Goal: Task Accomplishment & Management: Complete application form

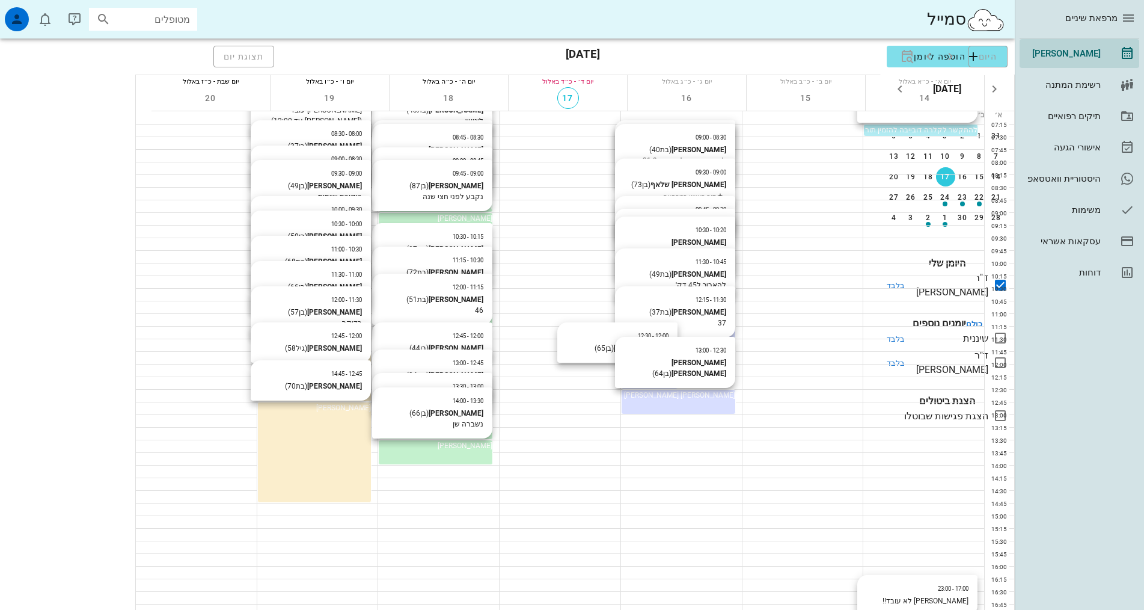
click at [1001, 331] on icon at bounding box center [1000, 338] width 14 height 14
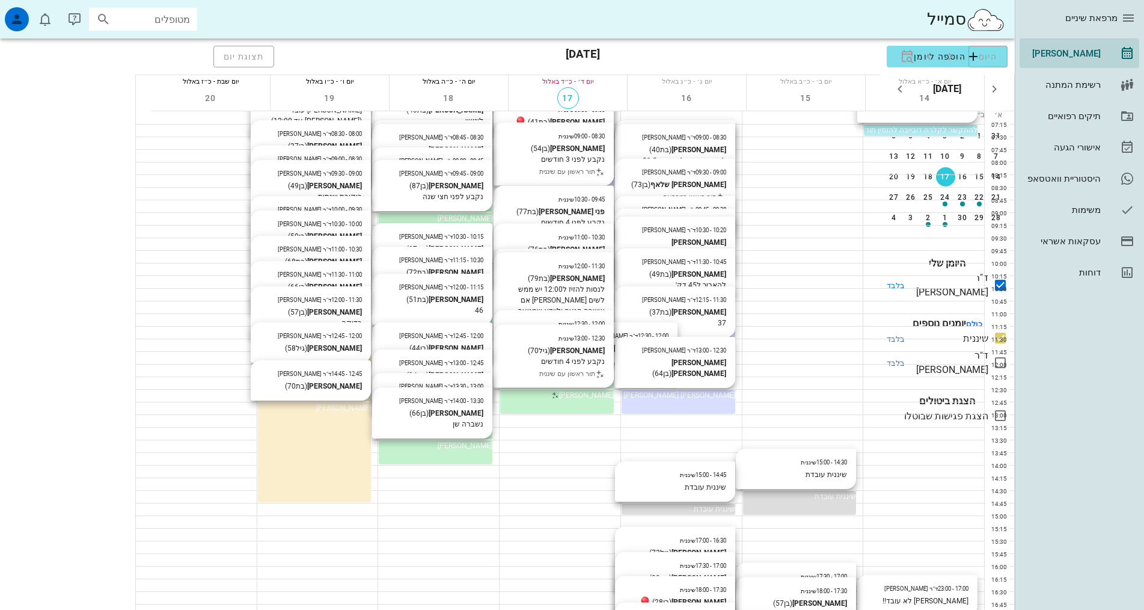
click at [559, 348] on span "[PERSON_NAME]" at bounding box center [586, 344] width 55 height 8
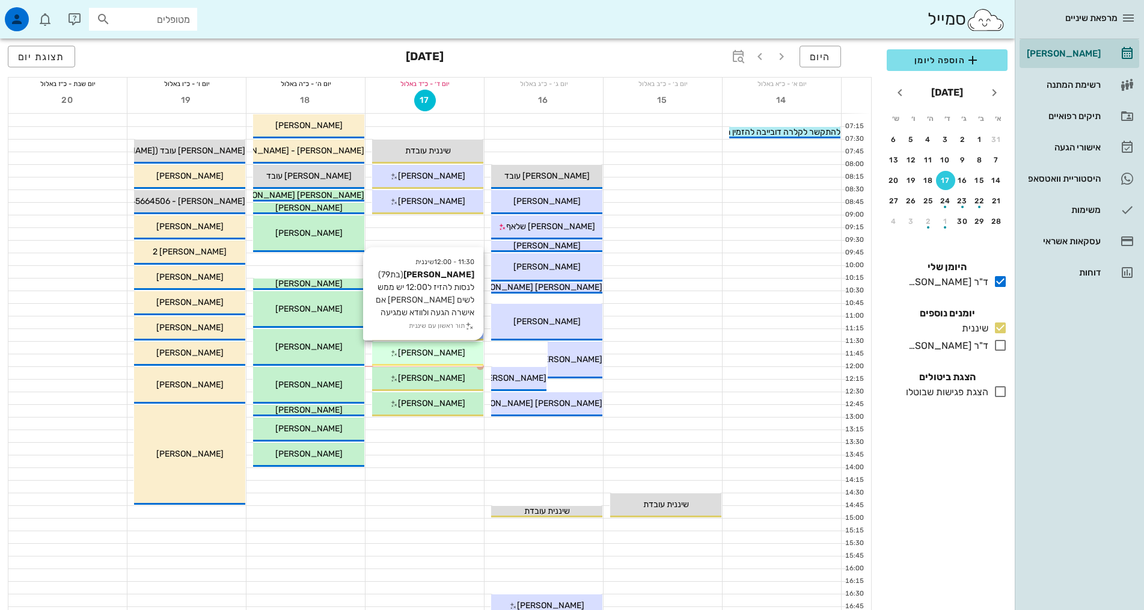
click at [433, 355] on span "[PERSON_NAME]" at bounding box center [431, 353] width 67 height 10
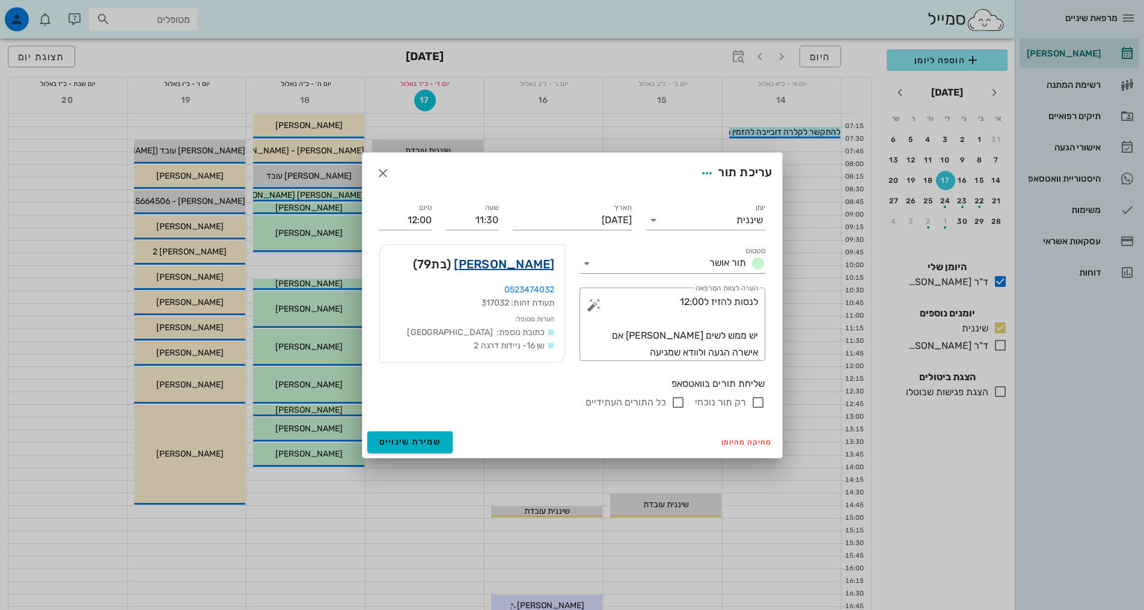
click at [533, 268] on link "[PERSON_NAME]" at bounding box center [504, 263] width 100 height 19
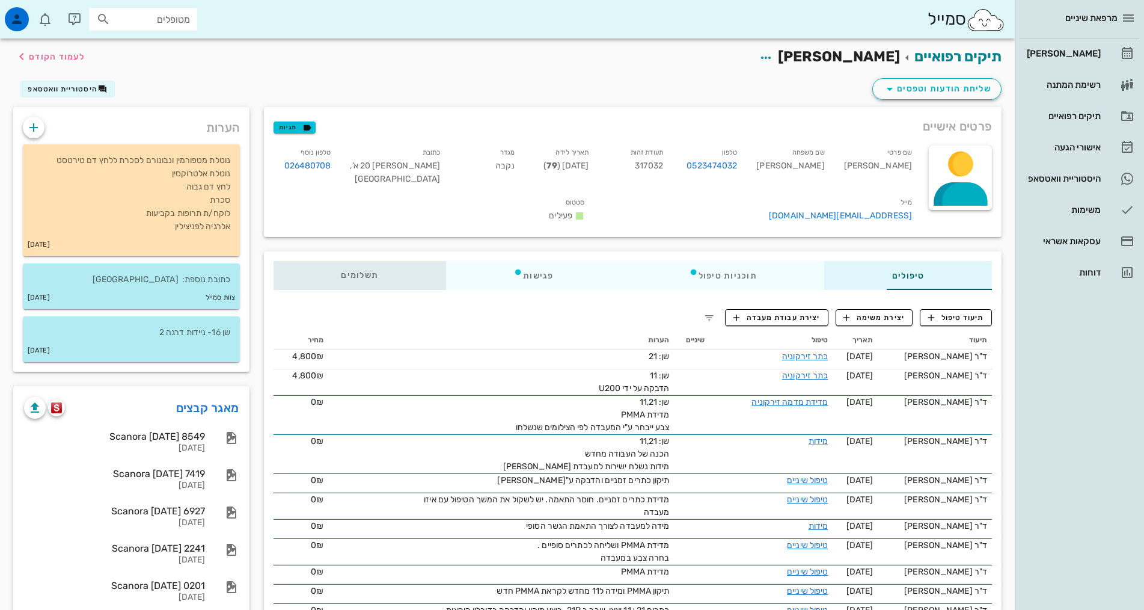
drag, startPoint x: 298, startPoint y: 255, endPoint x: 994, endPoint y: 302, distance: 697.9
click at [341, 271] on span "תשלומים 0₪" at bounding box center [359, 275] width 37 height 8
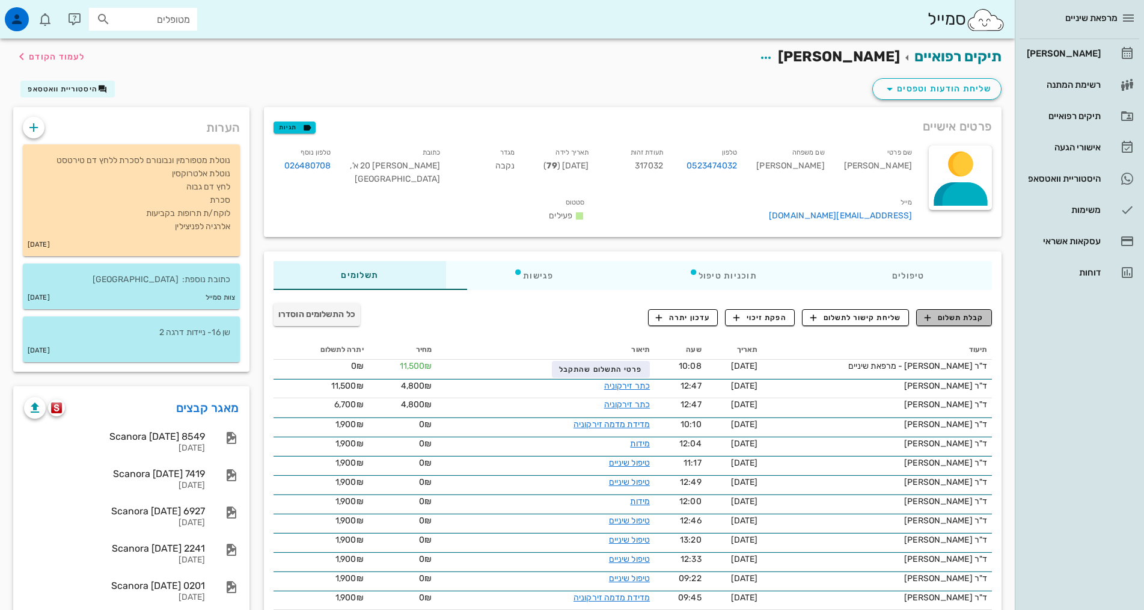
click at [953, 312] on span "קבלת תשלום" at bounding box center [955, 317] width 60 height 11
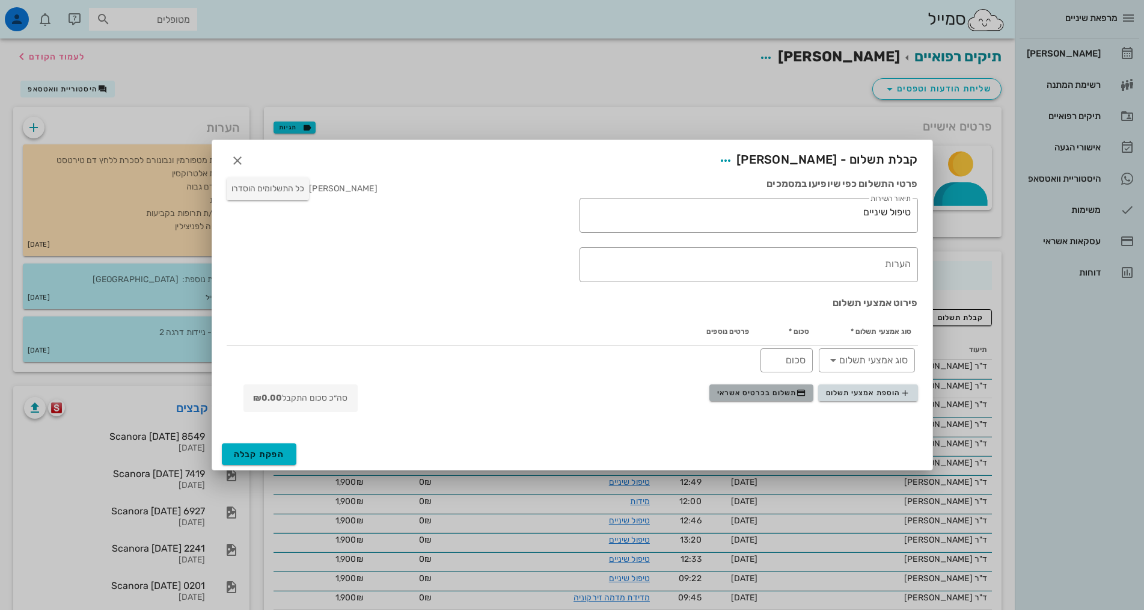
click at [769, 394] on span "תשלום בכרטיס אשראי" at bounding box center [761, 393] width 89 height 10
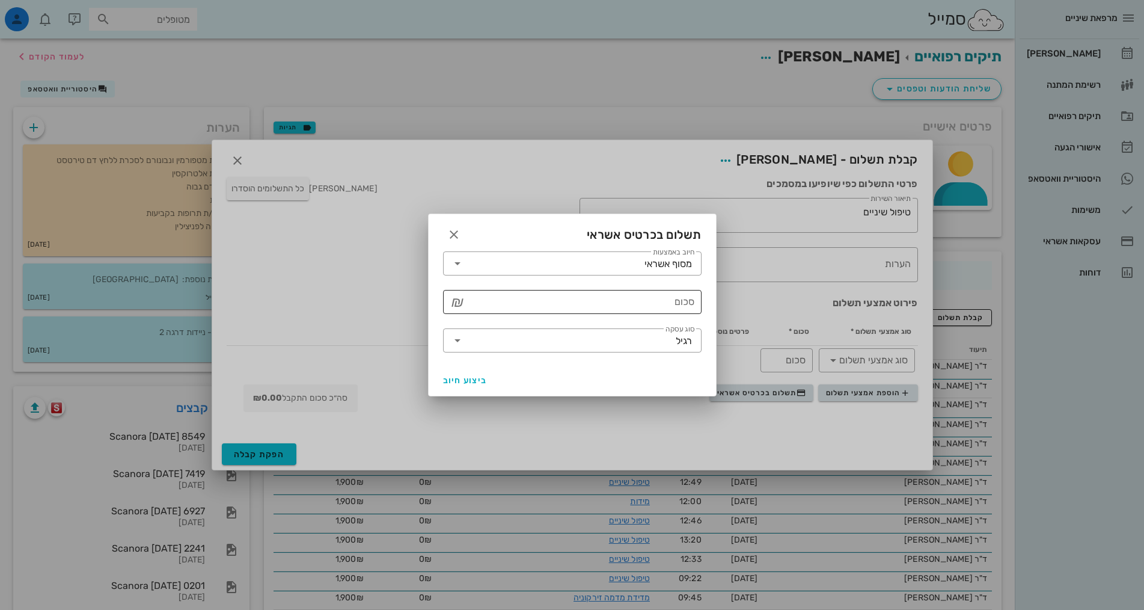
click at [677, 302] on input "סכום" at bounding box center [580, 301] width 227 height 19
type input "250"
click at [470, 379] on span "ביצוע חיוב" at bounding box center [465, 380] width 44 height 10
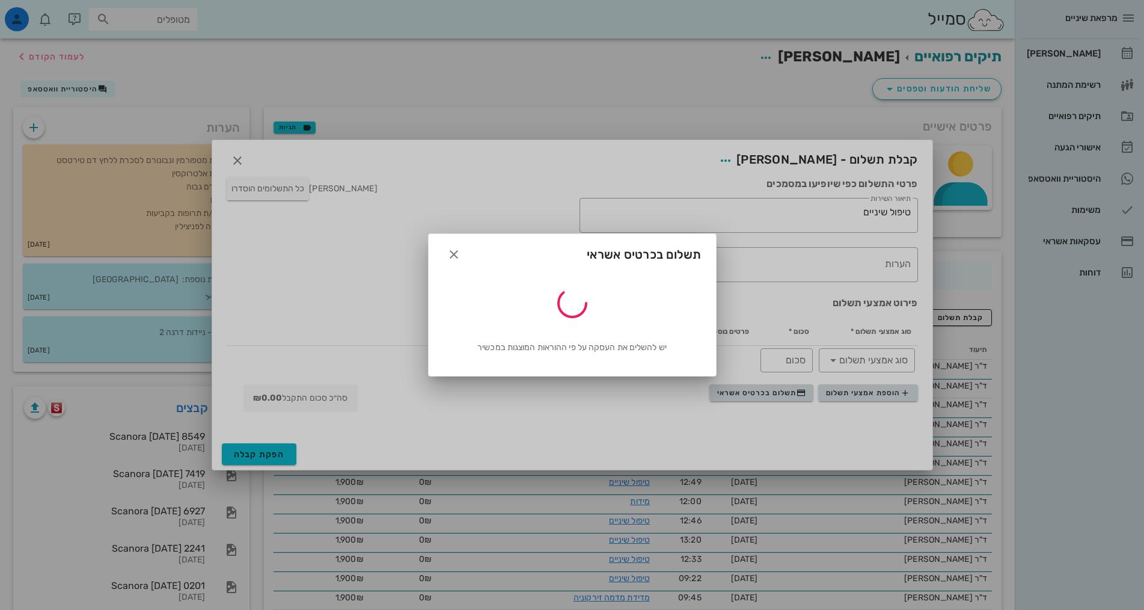
type input "250"
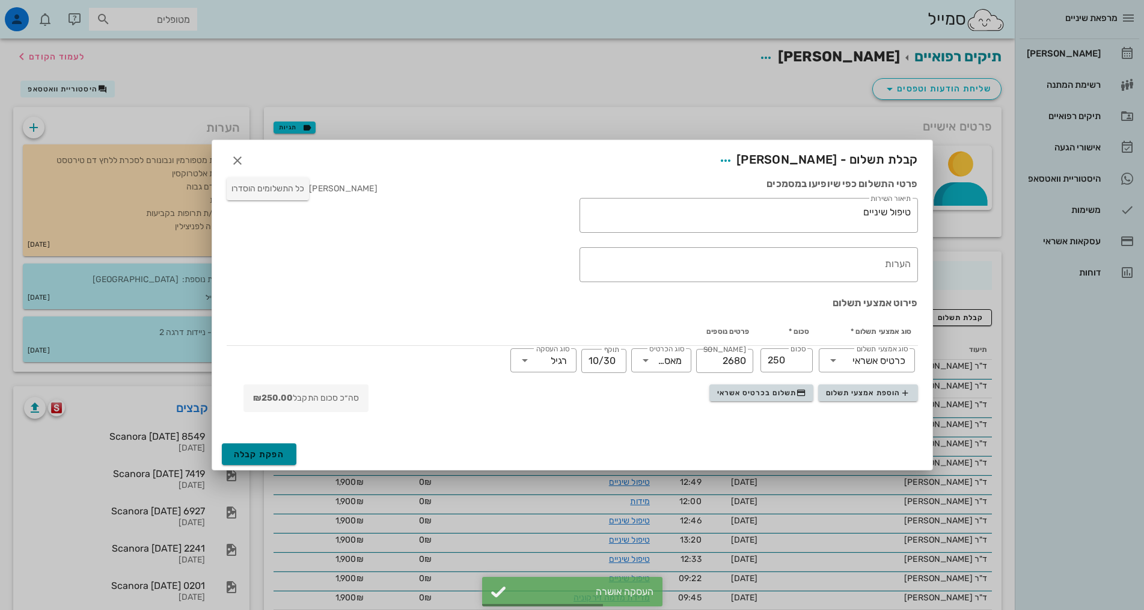
click at [259, 456] on span "הפקת קבלה" at bounding box center [259, 454] width 51 height 10
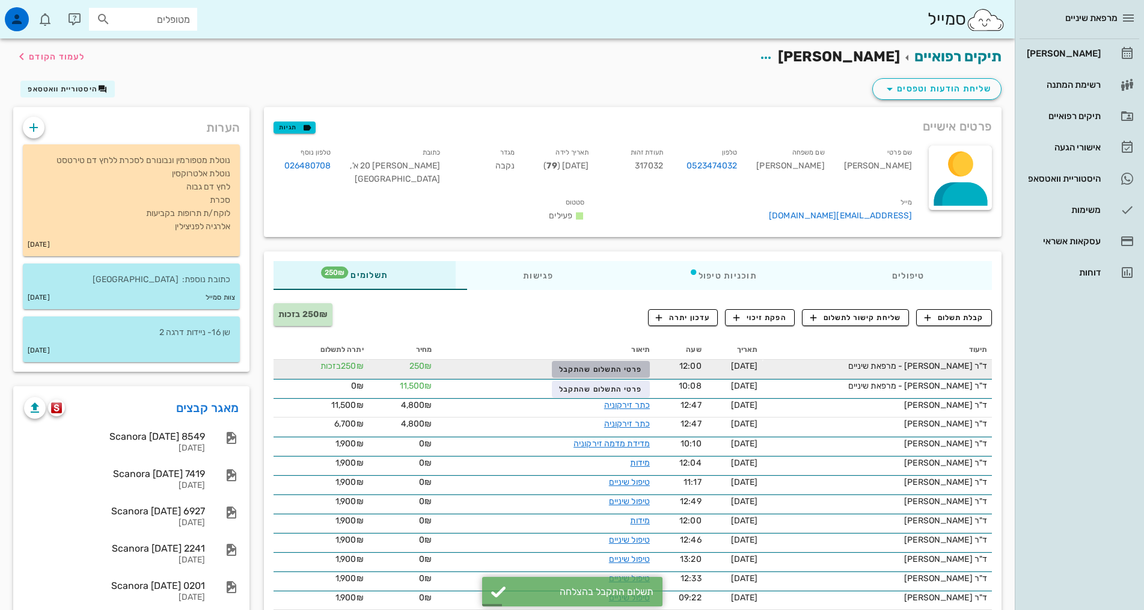
click at [565, 361] on button "פרטי התשלום שהתקבל" at bounding box center [601, 369] width 98 height 17
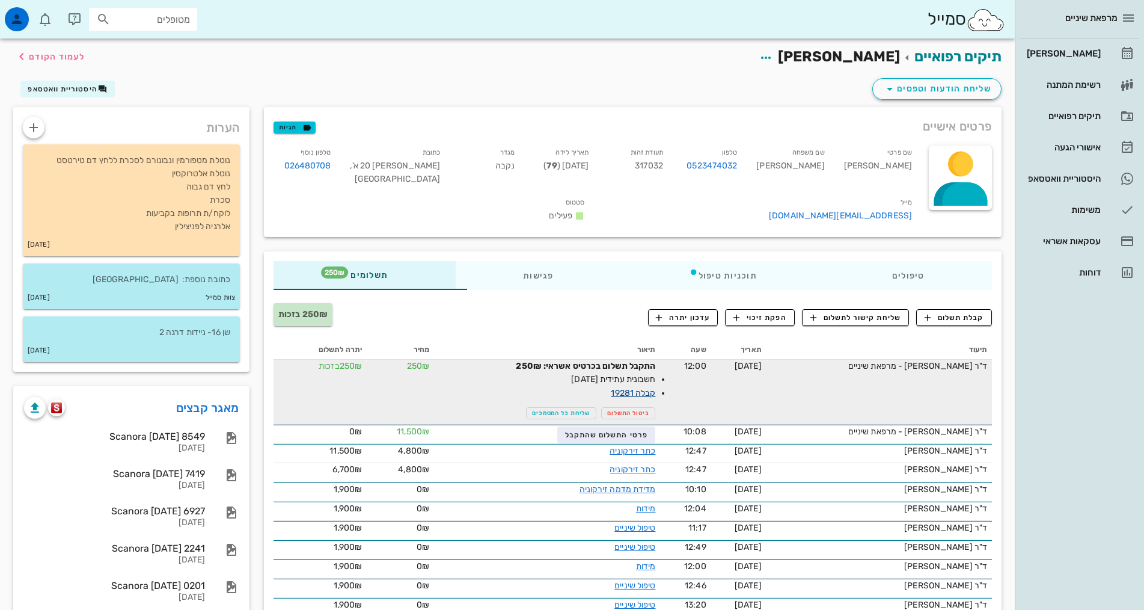
click at [611, 388] on link "קבלה 19281" at bounding box center [633, 393] width 44 height 10
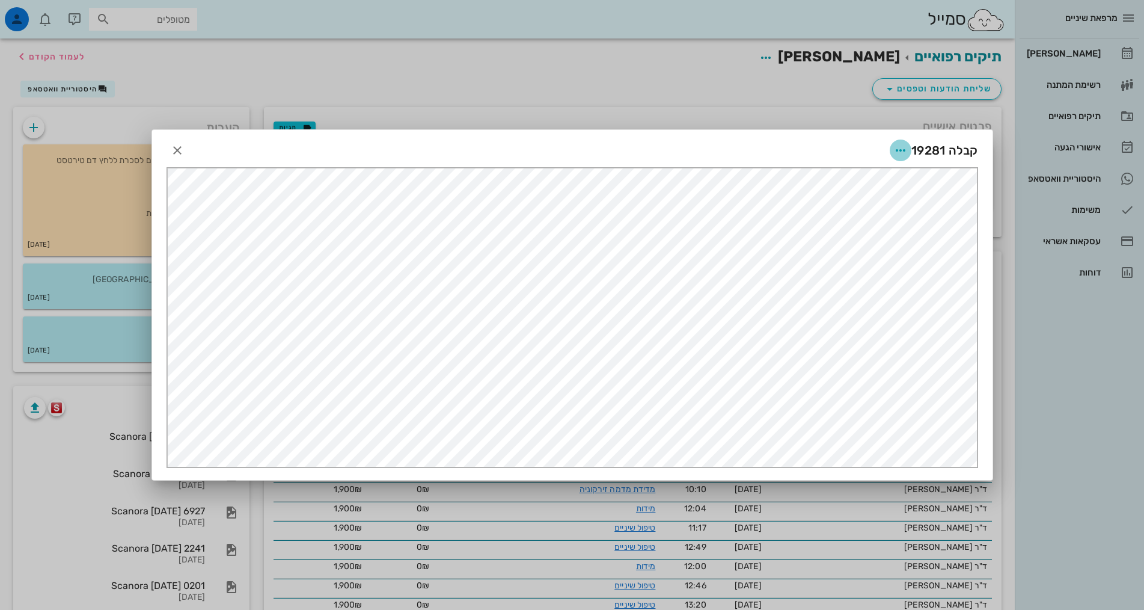
click at [900, 150] on icon "button" at bounding box center [900, 150] width 14 height 14
click at [892, 239] on div "שליחה בוואטסאפ" at bounding box center [868, 237] width 67 height 11
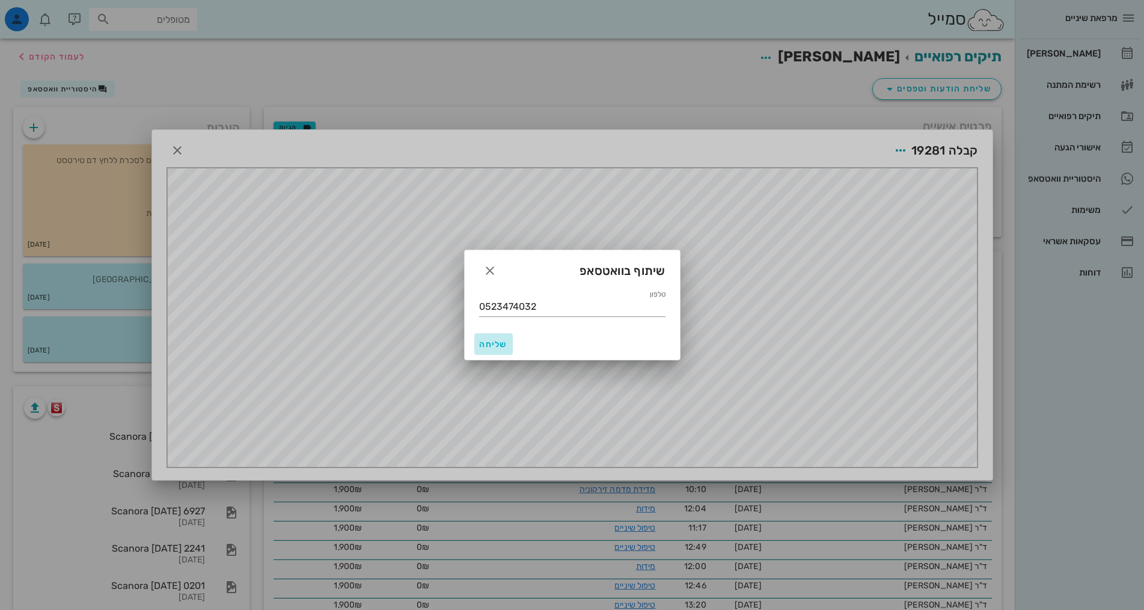
click at [497, 344] on span "שליחה" at bounding box center [493, 344] width 29 height 10
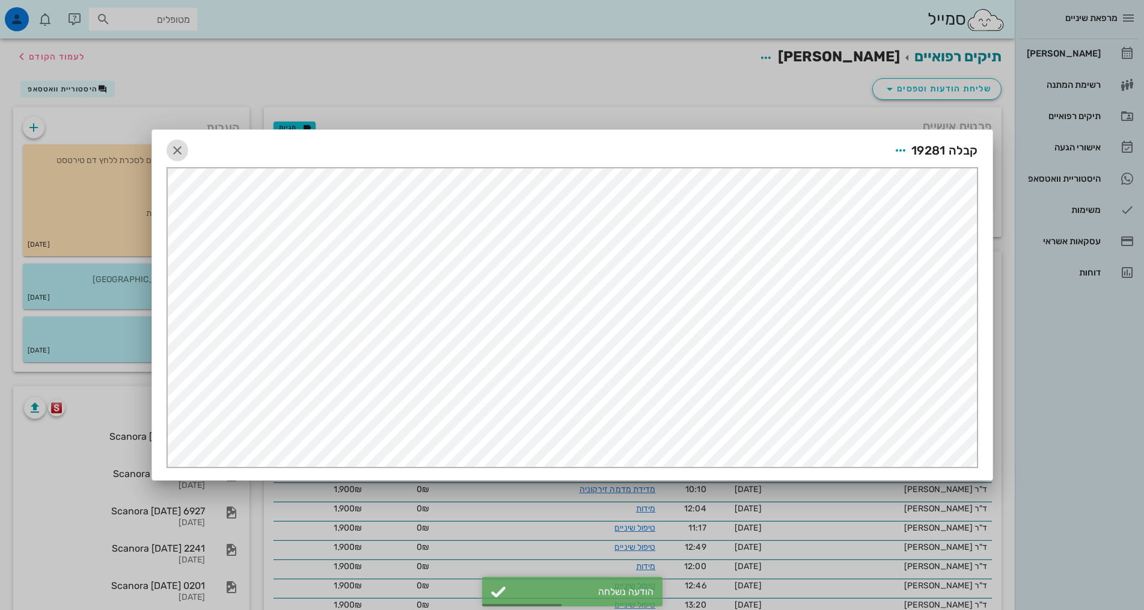
drag, startPoint x: 175, startPoint y: 147, endPoint x: 182, endPoint y: 151, distance: 7.5
click at [176, 147] on icon "button" at bounding box center [177, 150] width 14 height 14
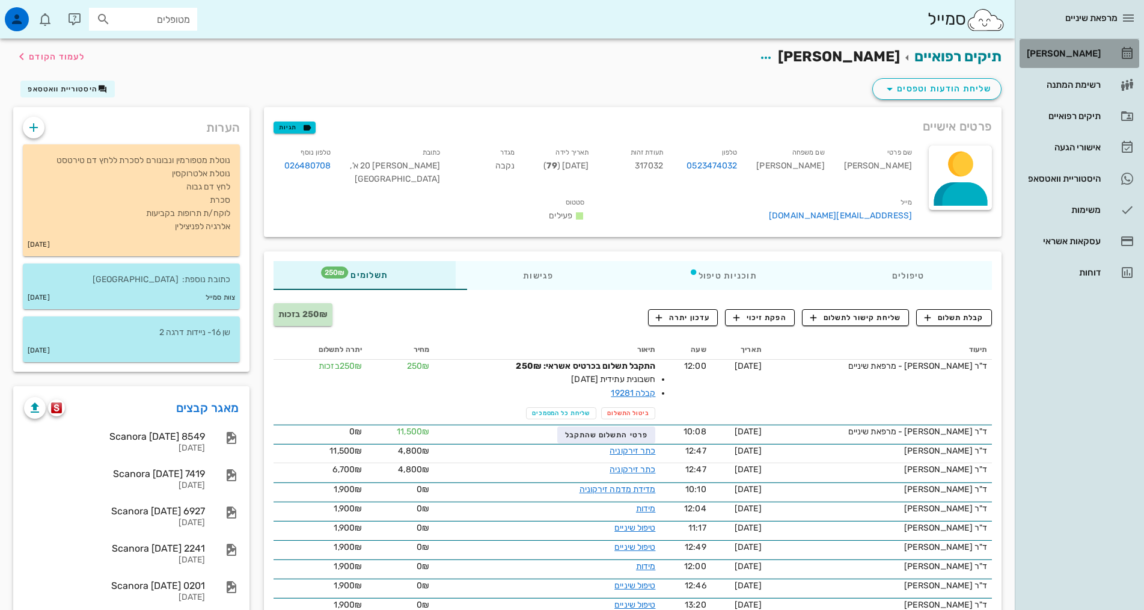
drag, startPoint x: 1058, startPoint y: 57, endPoint x: 1061, endPoint y: 46, distance: 11.1
click at [1059, 56] on div "[PERSON_NAME]" at bounding box center [1063, 54] width 76 height 10
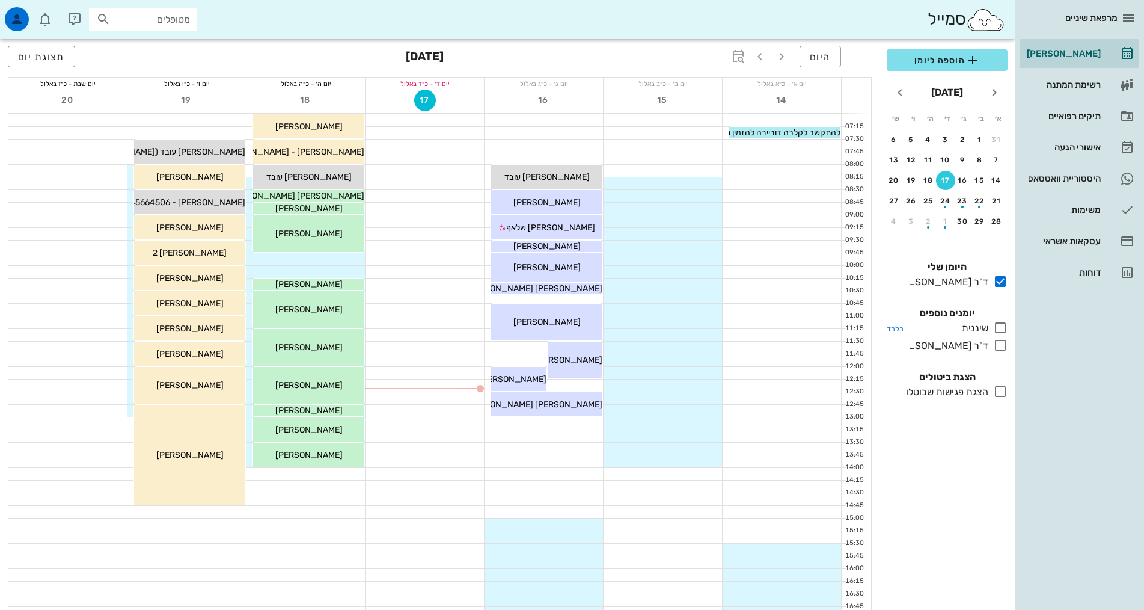
click at [999, 326] on icon at bounding box center [1000, 327] width 14 height 14
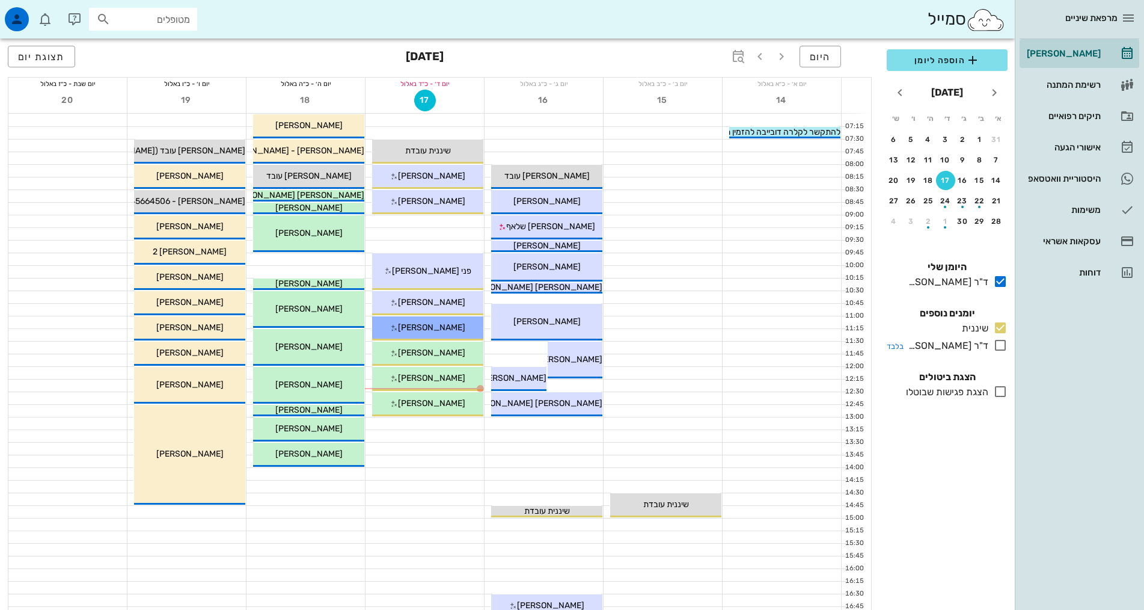
click at [1002, 347] on icon at bounding box center [1000, 345] width 14 height 14
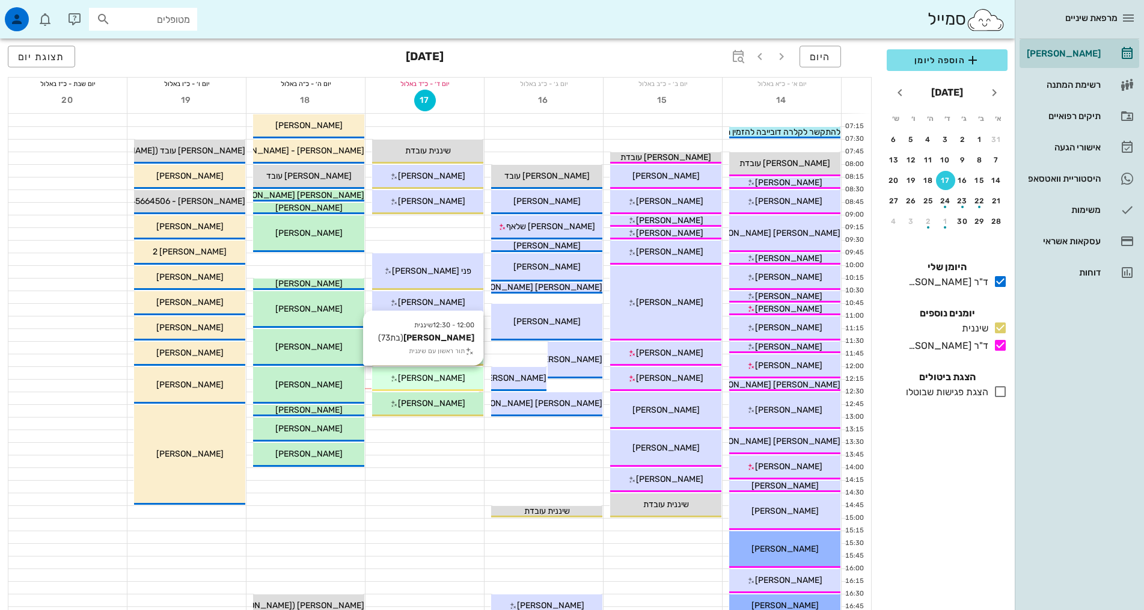
click at [461, 382] on div "[PERSON_NAME]" at bounding box center [427, 378] width 111 height 13
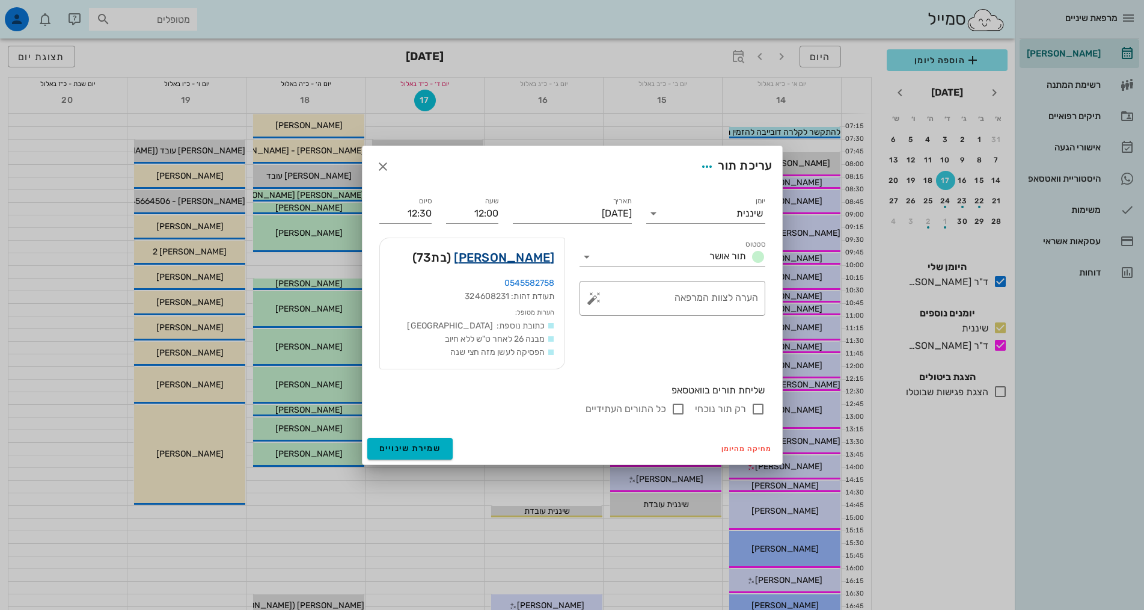
click at [539, 259] on link "[PERSON_NAME]" at bounding box center [504, 257] width 100 height 19
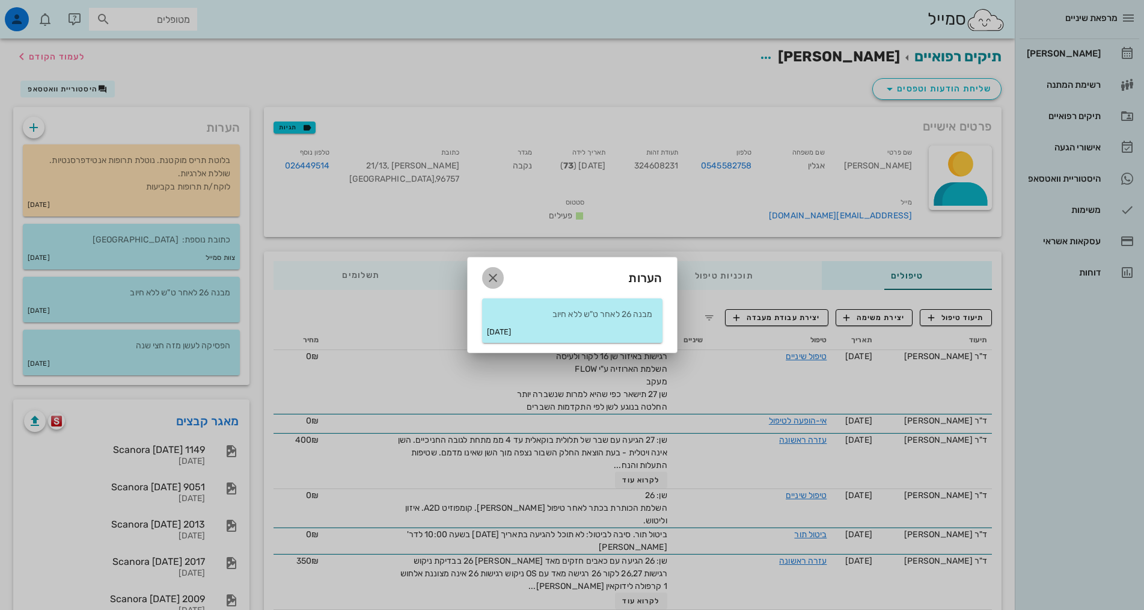
drag, startPoint x: 492, startPoint y: 281, endPoint x: 492, endPoint y: 271, distance: 10.2
click at [492, 280] on icon "button" at bounding box center [493, 278] width 14 height 14
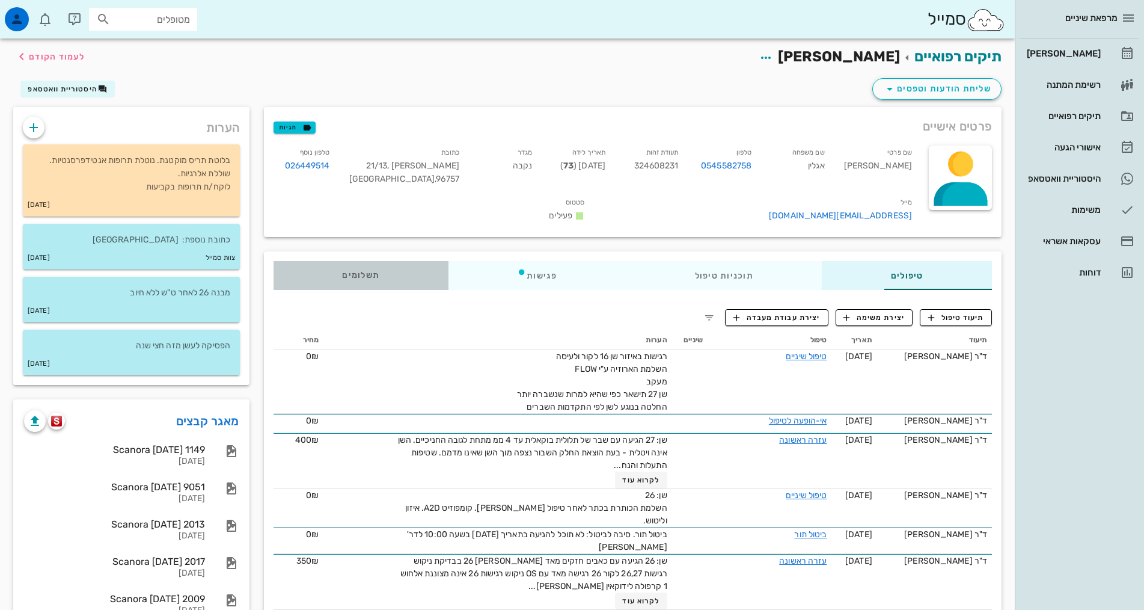
drag, startPoint x: 272, startPoint y: 260, endPoint x: 284, endPoint y: 254, distance: 13.2
click at [342, 271] on span "תשלומים 0₪" at bounding box center [360, 275] width 37 height 8
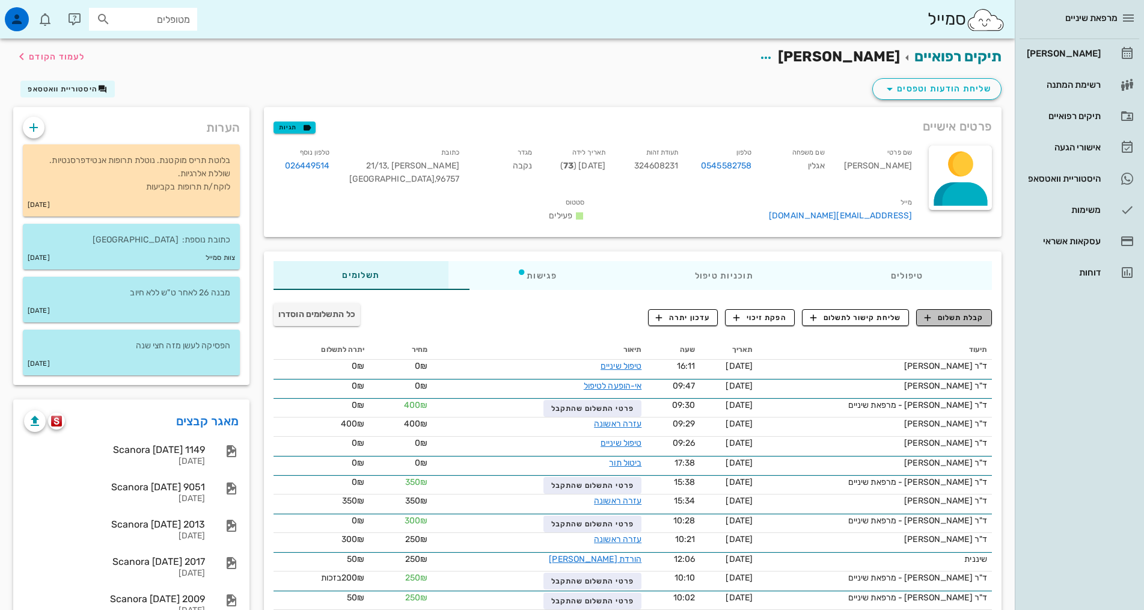
click at [935, 312] on span "קבלת תשלום" at bounding box center [955, 317] width 60 height 11
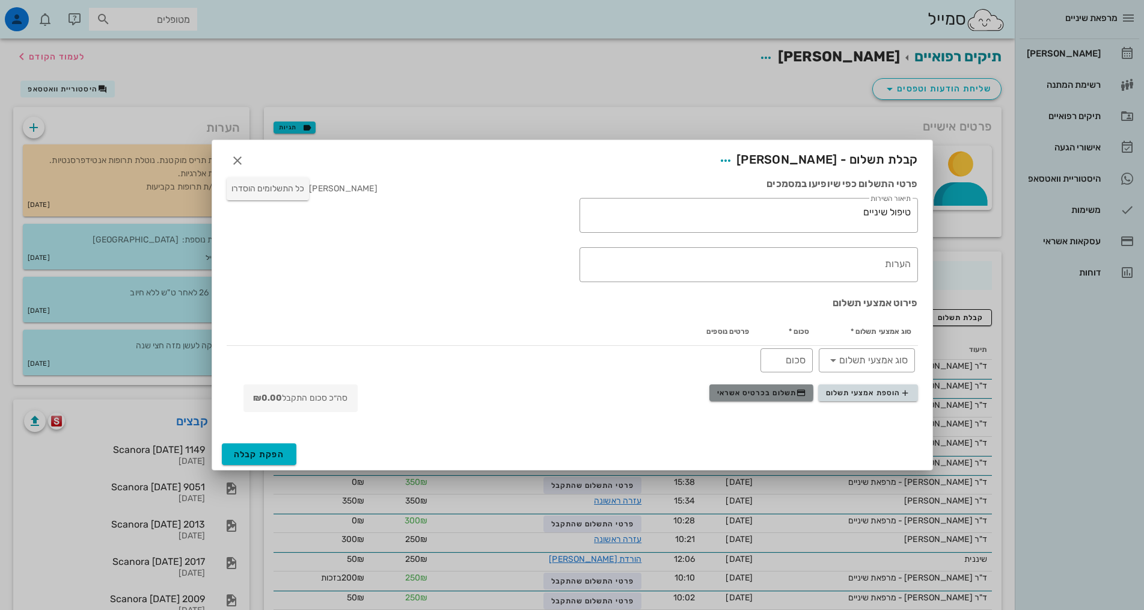
click at [778, 389] on span "תשלום בכרטיס אשראי" at bounding box center [761, 393] width 89 height 10
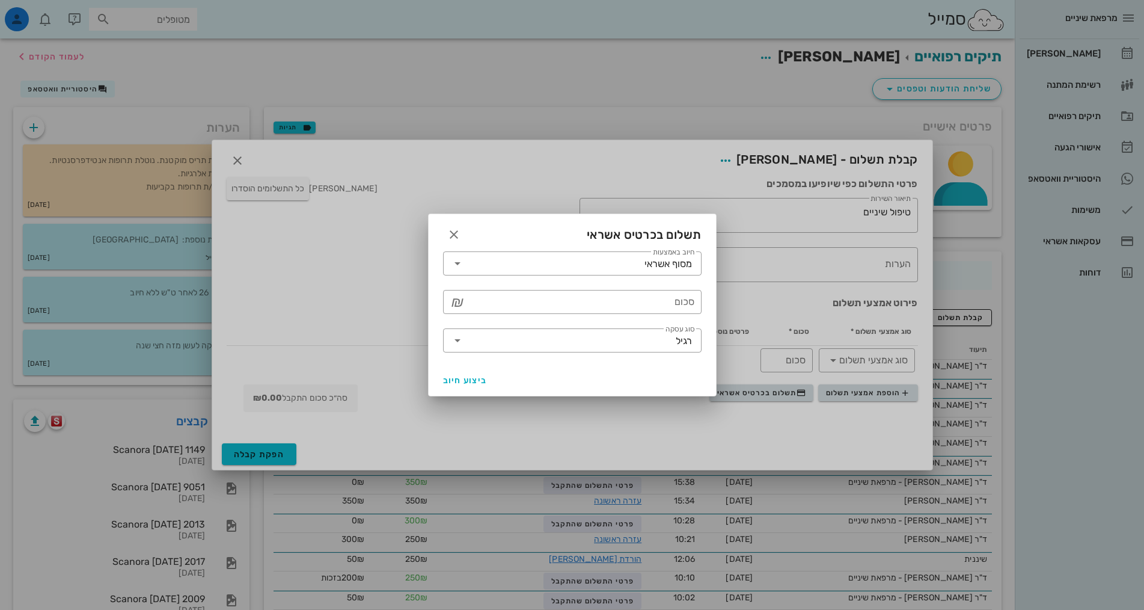
click at [684, 289] on div "​ סכום ₪" at bounding box center [572, 302] width 273 height 38
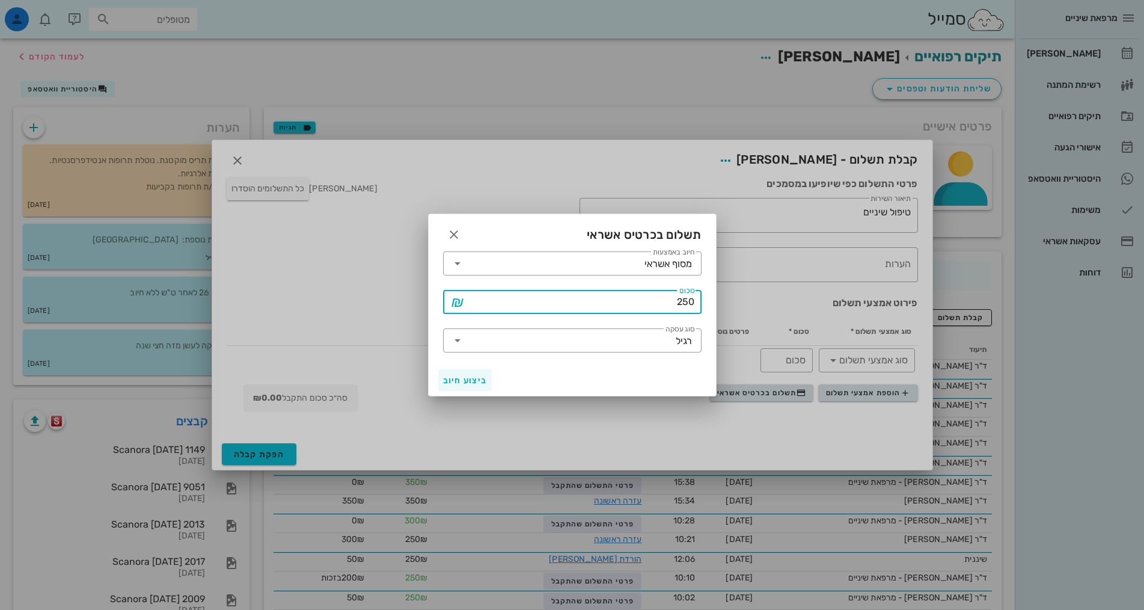
type input "250"
click at [465, 379] on span "ביצוע חיוב" at bounding box center [465, 380] width 44 height 10
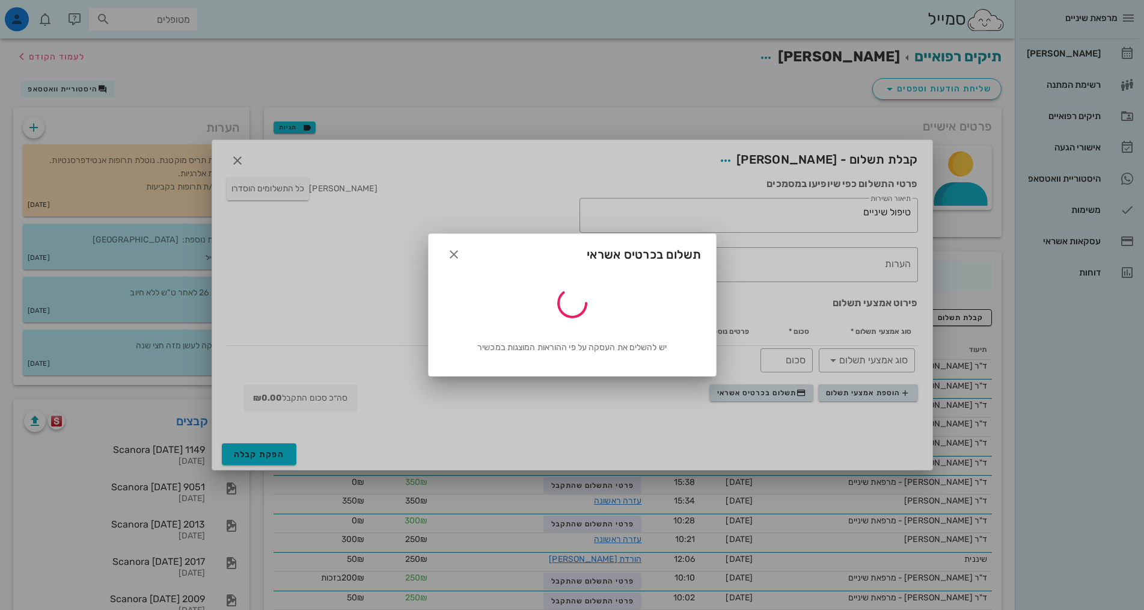
type input "250"
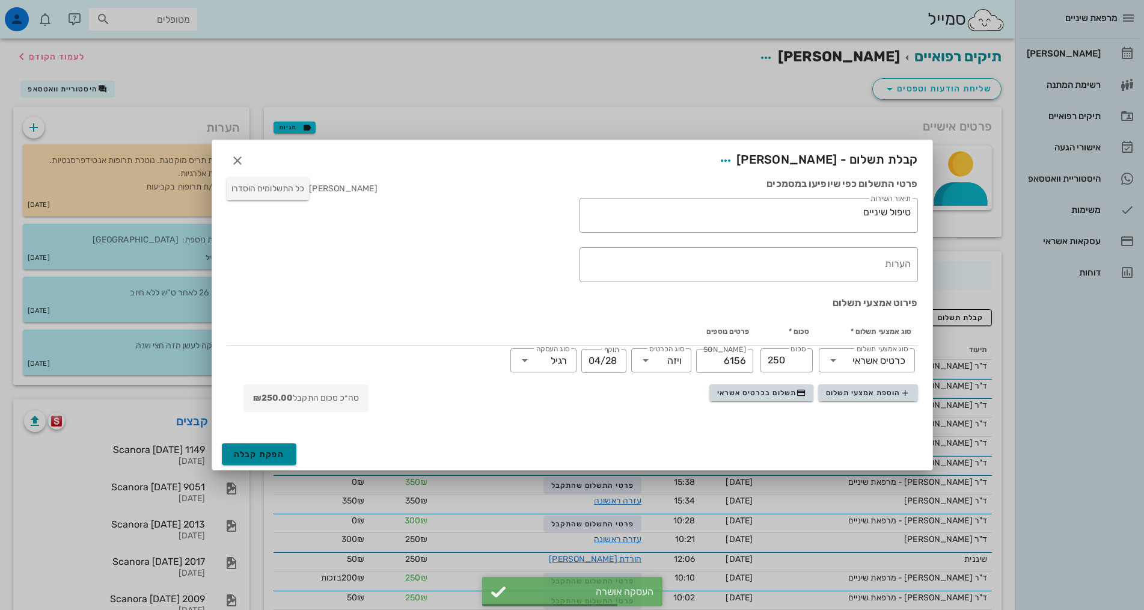
click at [241, 458] on span "הפקת קבלה" at bounding box center [259, 454] width 51 height 10
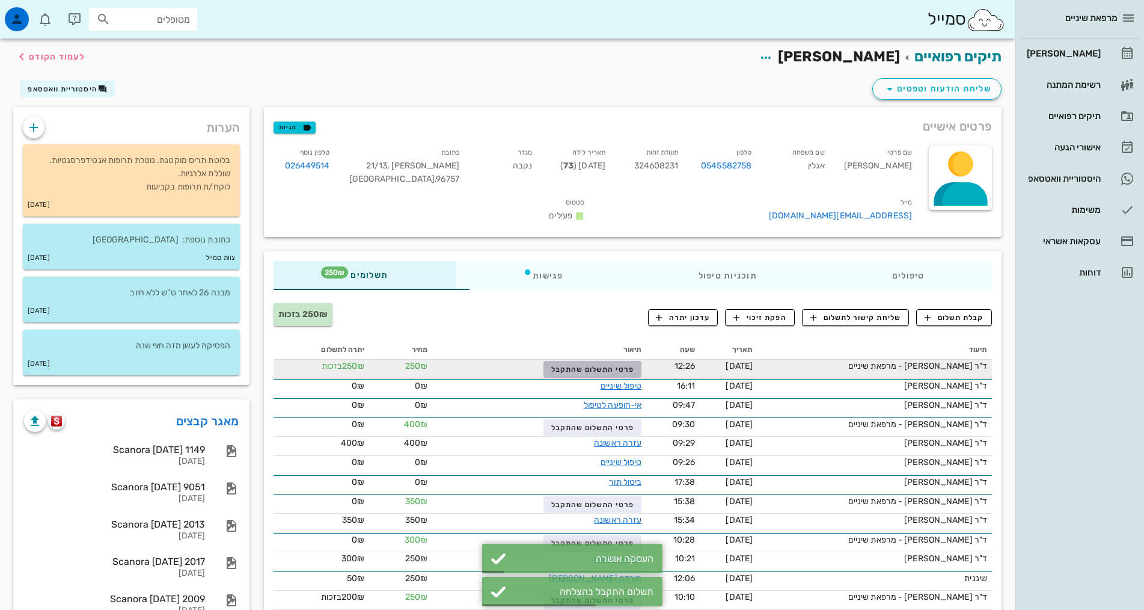
click at [556, 365] on span "פרטי התשלום שהתקבל" at bounding box center [592, 369] width 83 height 8
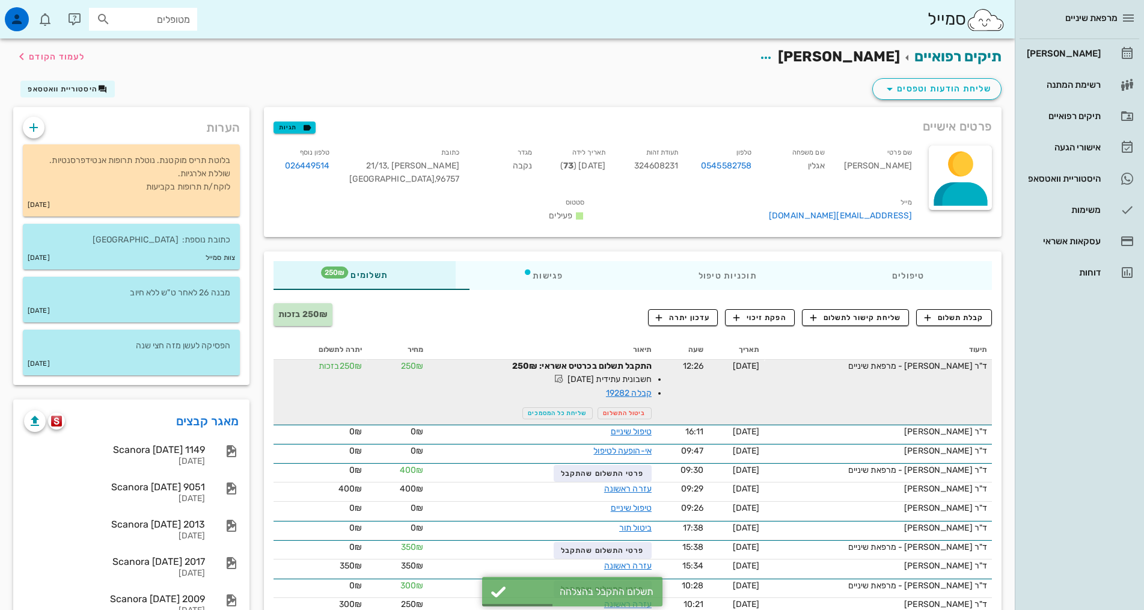
drag, startPoint x: 601, startPoint y: 375, endPoint x: 592, endPoint y: 367, distance: 11.5
click at [606, 388] on link "קבלה 19282" at bounding box center [629, 393] width 46 height 10
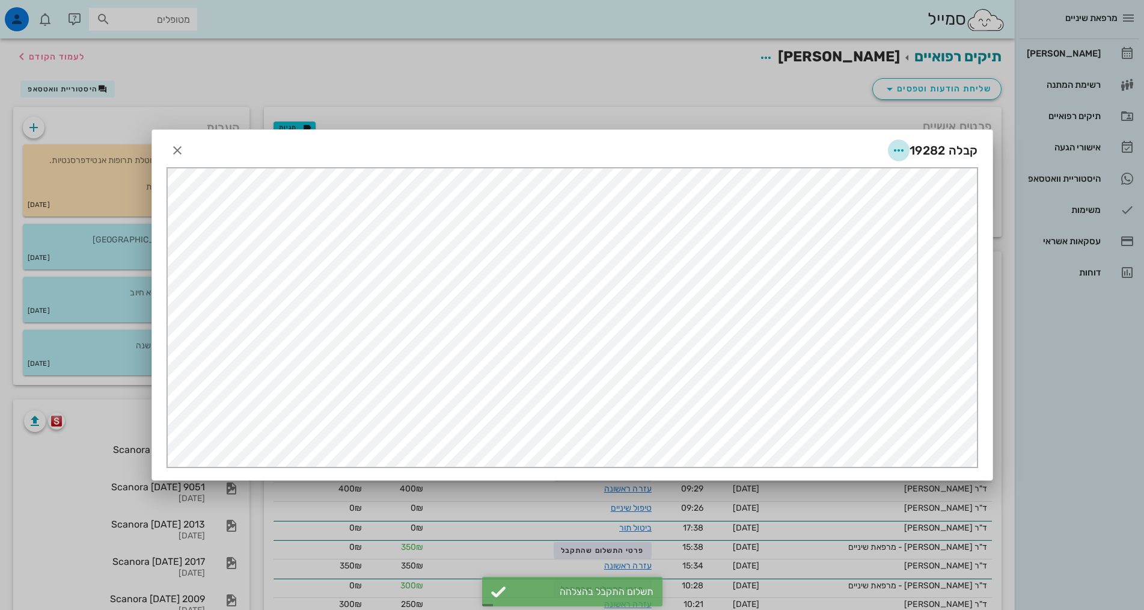
drag, startPoint x: 901, startPoint y: 150, endPoint x: 898, endPoint y: 156, distance: 6.5
click at [902, 150] on icon "button" at bounding box center [899, 150] width 14 height 14
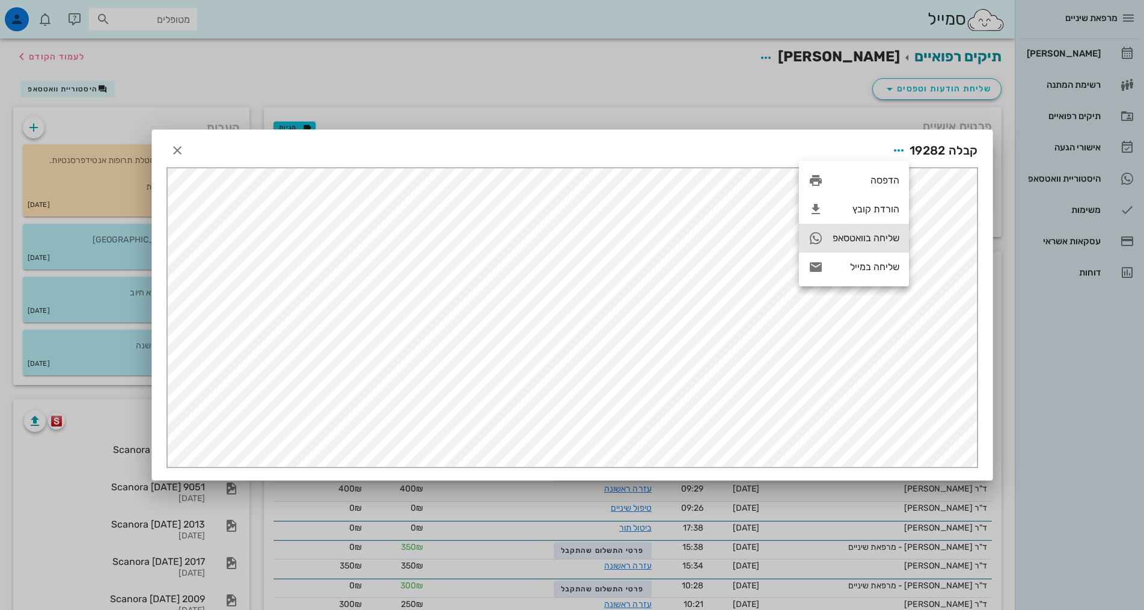
click at [891, 234] on div "שליחה בוואטסאפ" at bounding box center [866, 237] width 67 height 11
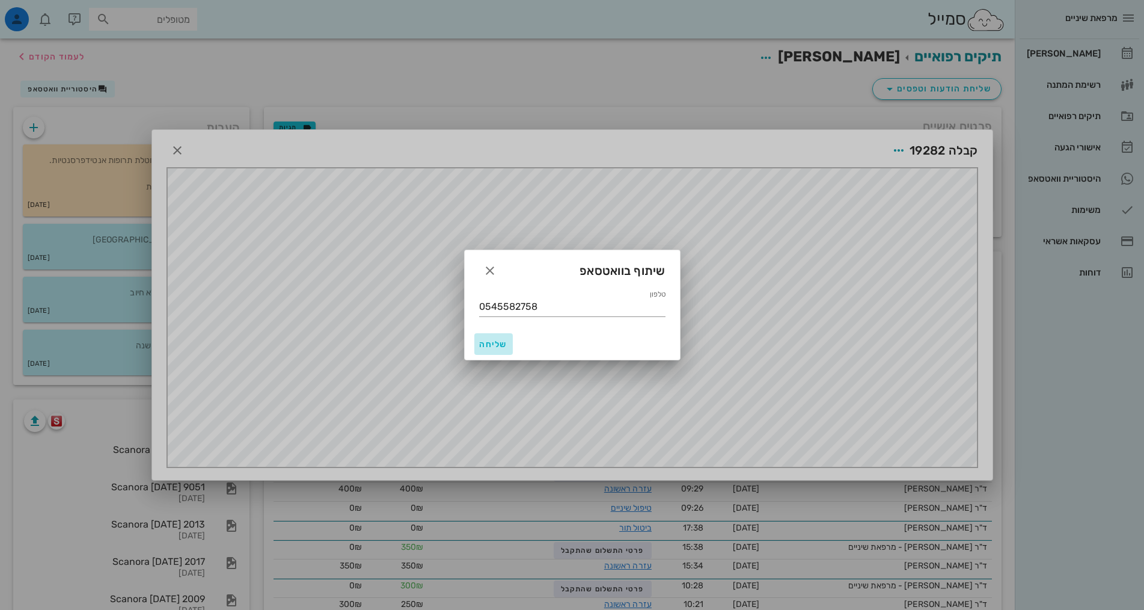
click at [499, 343] on span "שליחה" at bounding box center [493, 344] width 29 height 10
click at [499, 343] on div "שליחה" at bounding box center [572, 343] width 215 height 31
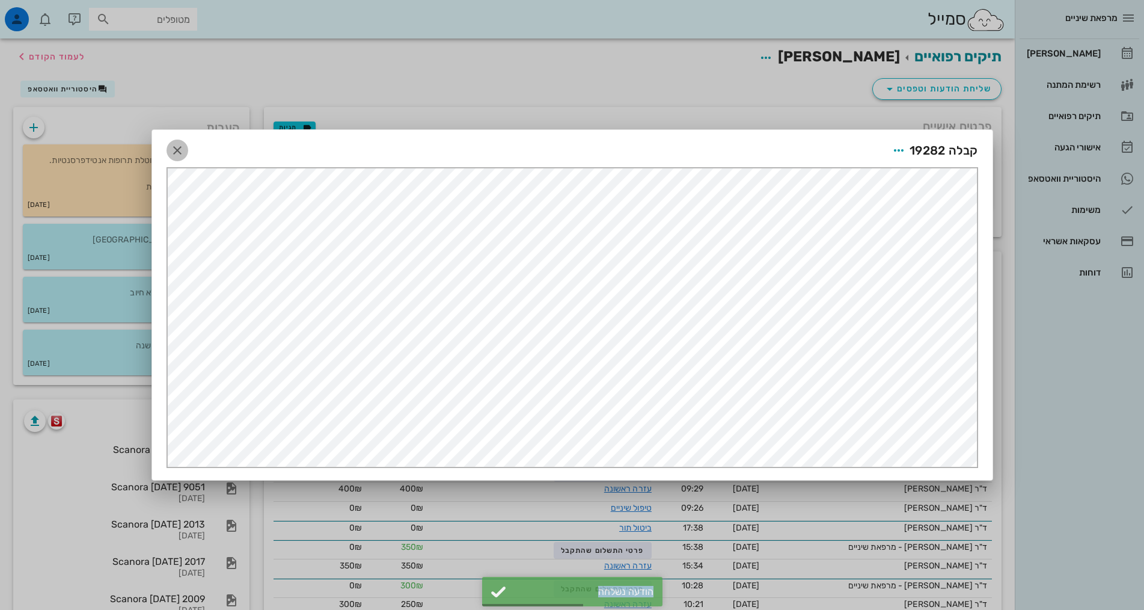
click at [176, 149] on icon "button" at bounding box center [177, 150] width 14 height 14
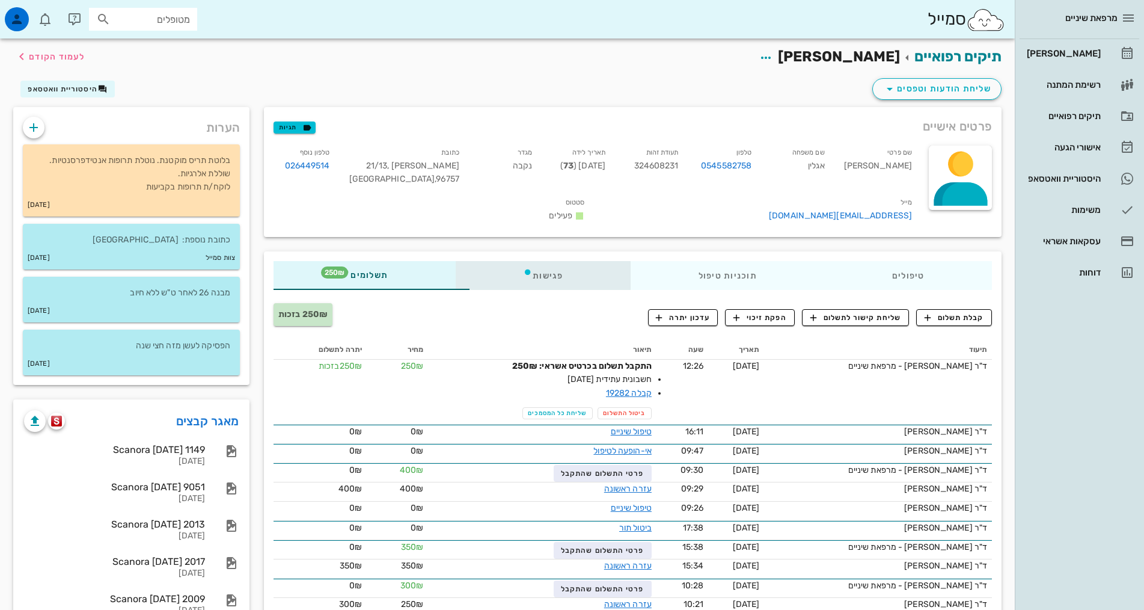
click at [496, 262] on div "פגישות" at bounding box center [543, 275] width 175 height 29
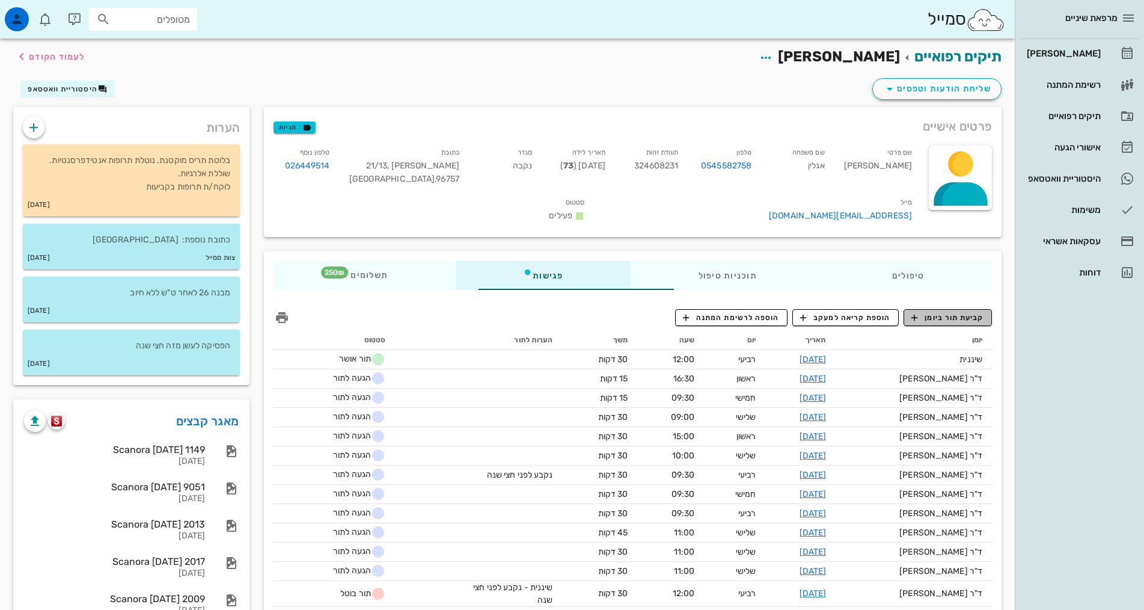
click at [958, 312] on span "קביעת תור ביומן" at bounding box center [948, 317] width 72 height 11
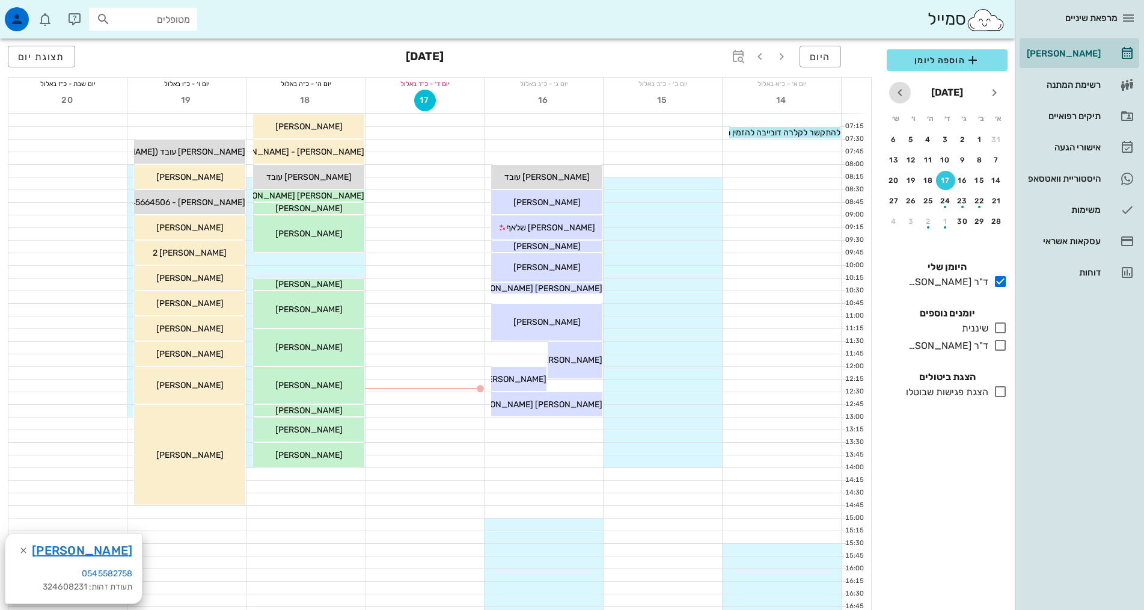
click at [907, 92] on icon "חודש הבא" at bounding box center [900, 92] width 14 height 14
click at [907, 94] on icon "חודש הבא" at bounding box center [900, 92] width 14 height 14
click at [907, 95] on icon "חודש הבא" at bounding box center [900, 92] width 14 height 14
click at [907, 96] on span "חודש הבא" at bounding box center [900, 92] width 22 height 14
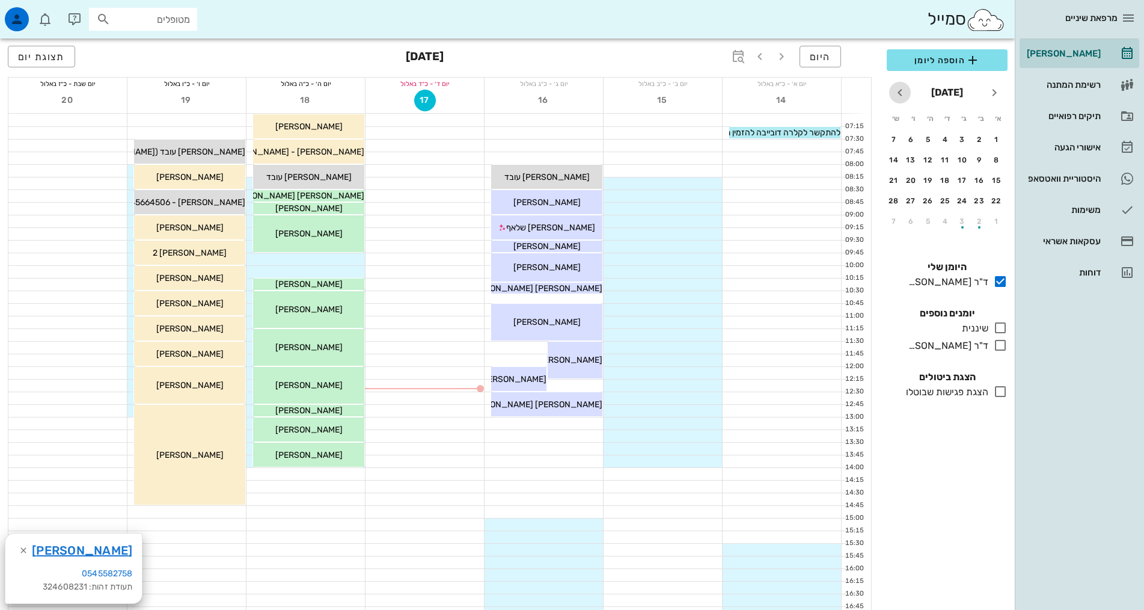
click at [908, 96] on span "חודש הבא" at bounding box center [900, 92] width 22 height 14
click at [909, 96] on span "חודש הבא" at bounding box center [900, 92] width 22 height 14
click at [993, 90] on icon "חודש שעבר" at bounding box center [994, 92] width 14 height 14
click at [993, 91] on icon "חודש שעבר" at bounding box center [994, 92] width 14 height 14
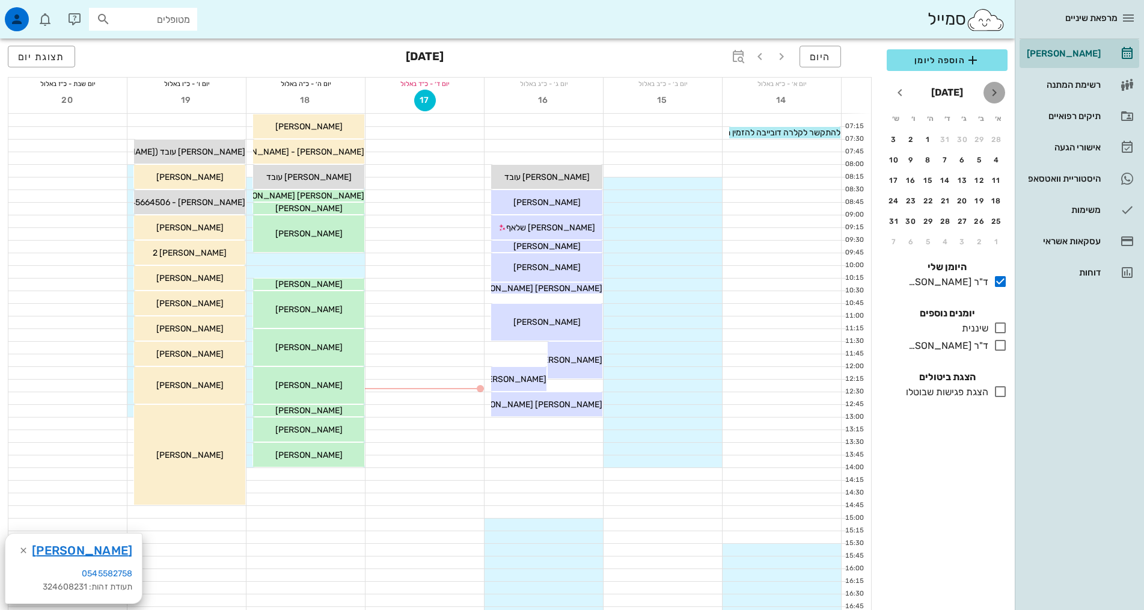
click at [994, 93] on icon "חודש שעבר" at bounding box center [994, 92] width 14 height 14
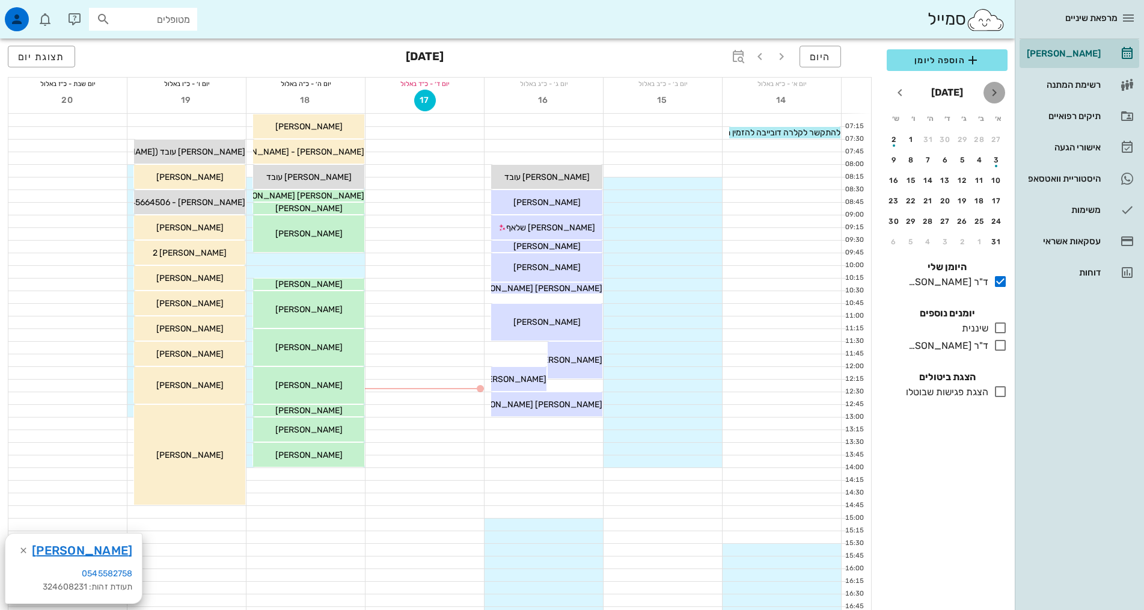
click at [994, 93] on icon "חודש שעבר" at bounding box center [994, 92] width 14 height 14
click at [905, 90] on icon "חודש הבא" at bounding box center [900, 92] width 14 height 14
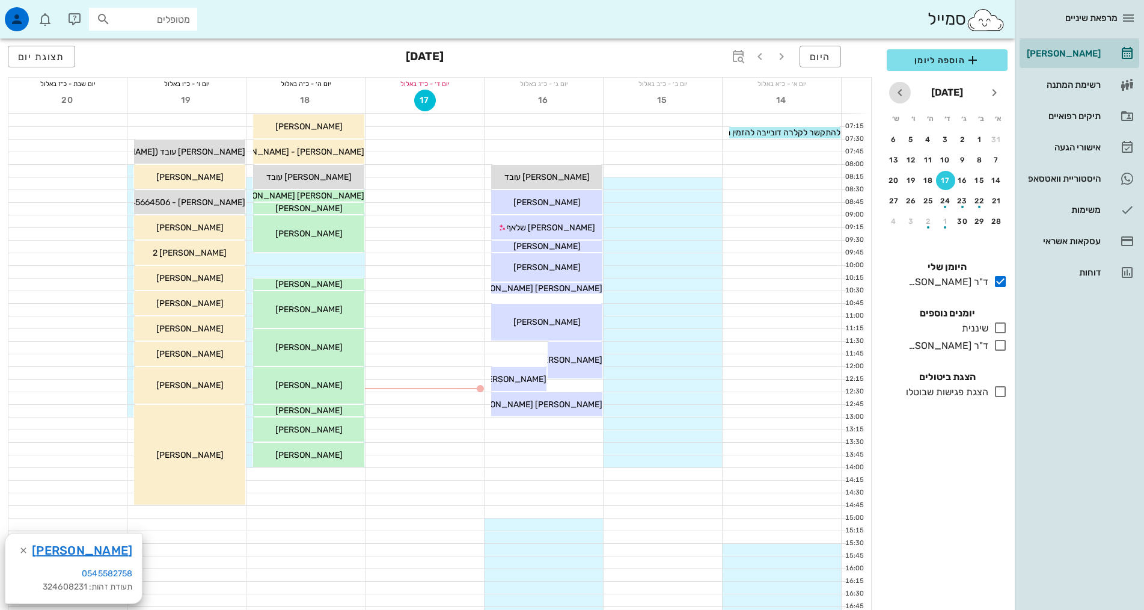
click at [905, 91] on icon "חודש הבא" at bounding box center [900, 92] width 14 height 14
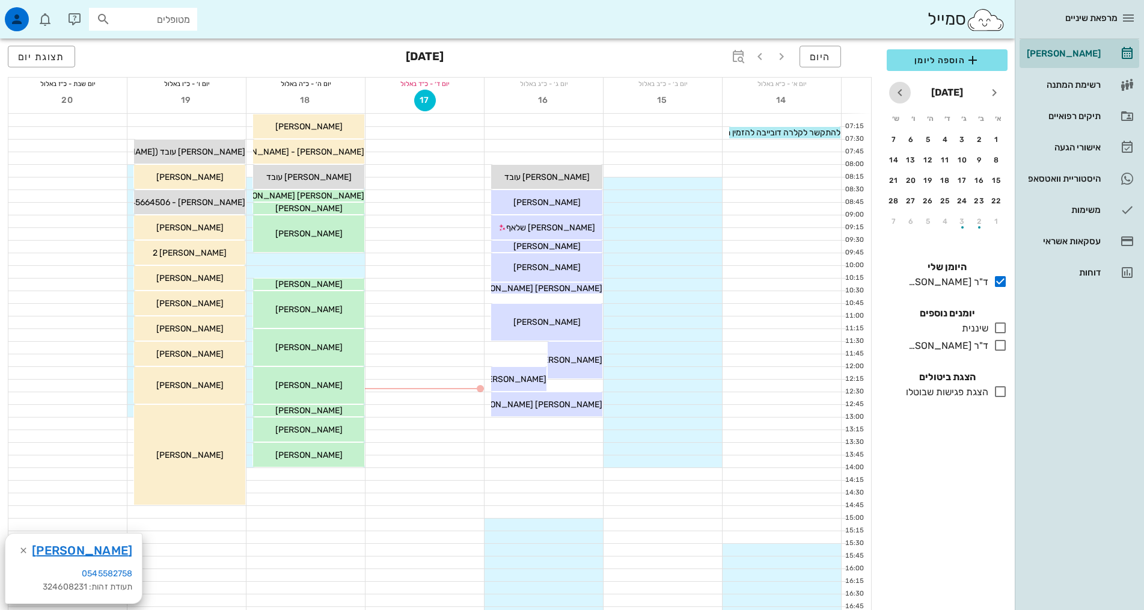
click at [905, 91] on icon "חודש הבא" at bounding box center [900, 92] width 14 height 14
click at [995, 91] on icon "חודש שעבר" at bounding box center [994, 92] width 14 height 14
click at [948, 201] on div "25" at bounding box center [945, 201] width 19 height 8
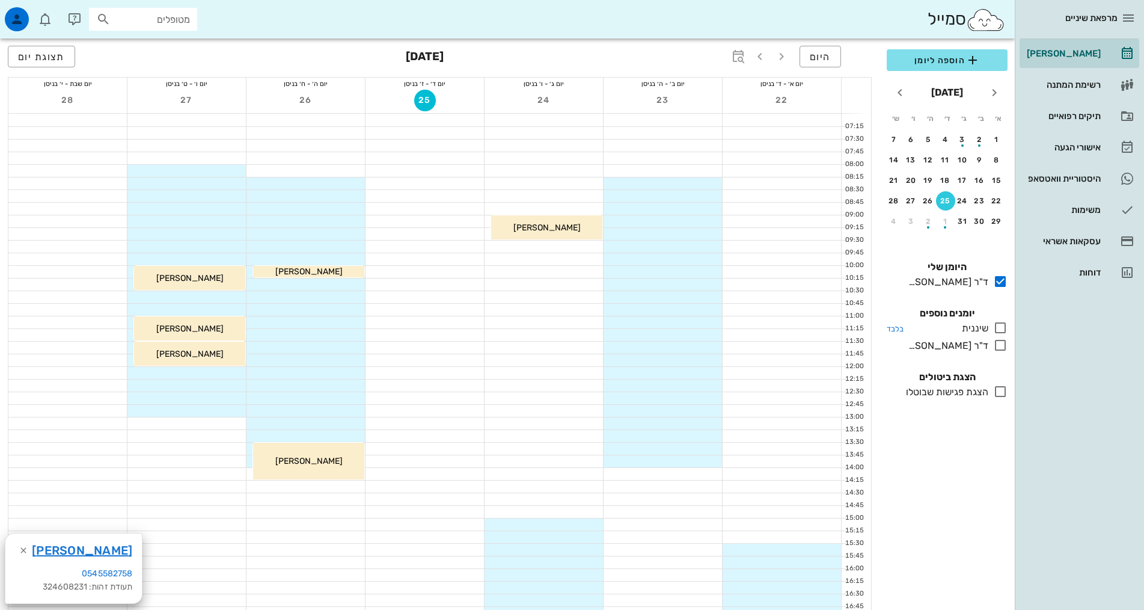
click at [998, 328] on icon at bounding box center [1000, 327] width 14 height 14
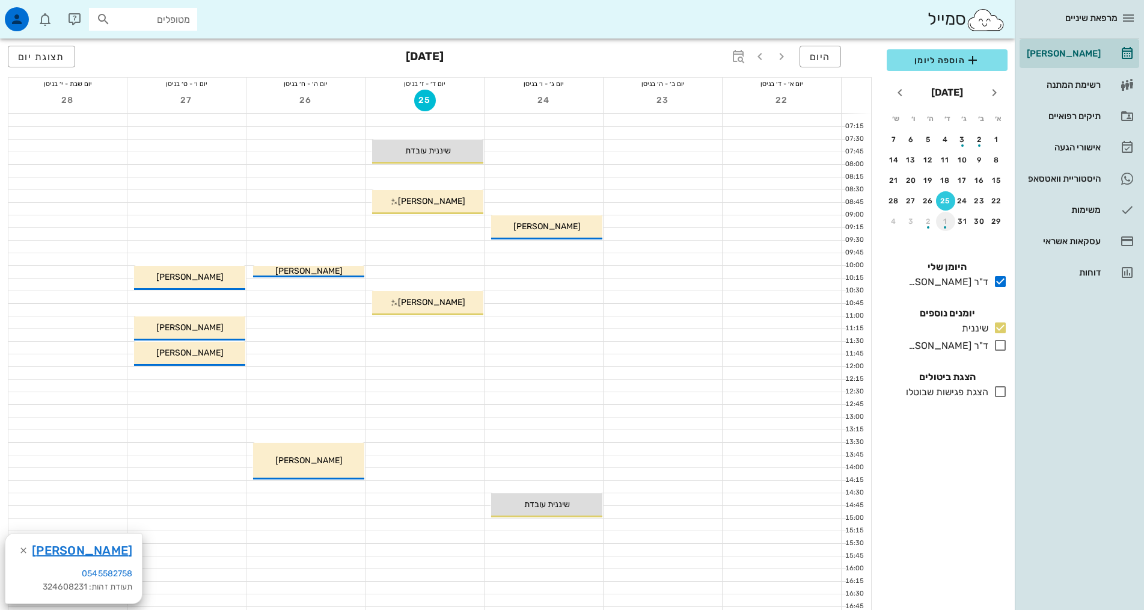
click at [946, 222] on div "button" at bounding box center [945, 224] width 19 height 7
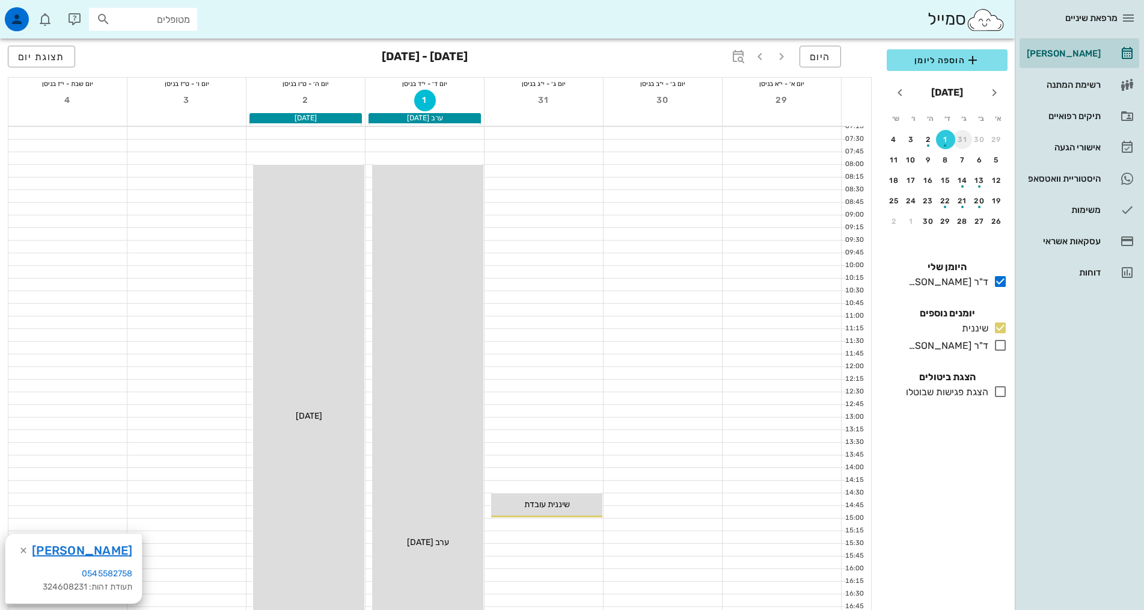
click at [960, 140] on div "31" at bounding box center [962, 139] width 19 height 8
click at [964, 199] on div "24" at bounding box center [962, 201] width 19 height 8
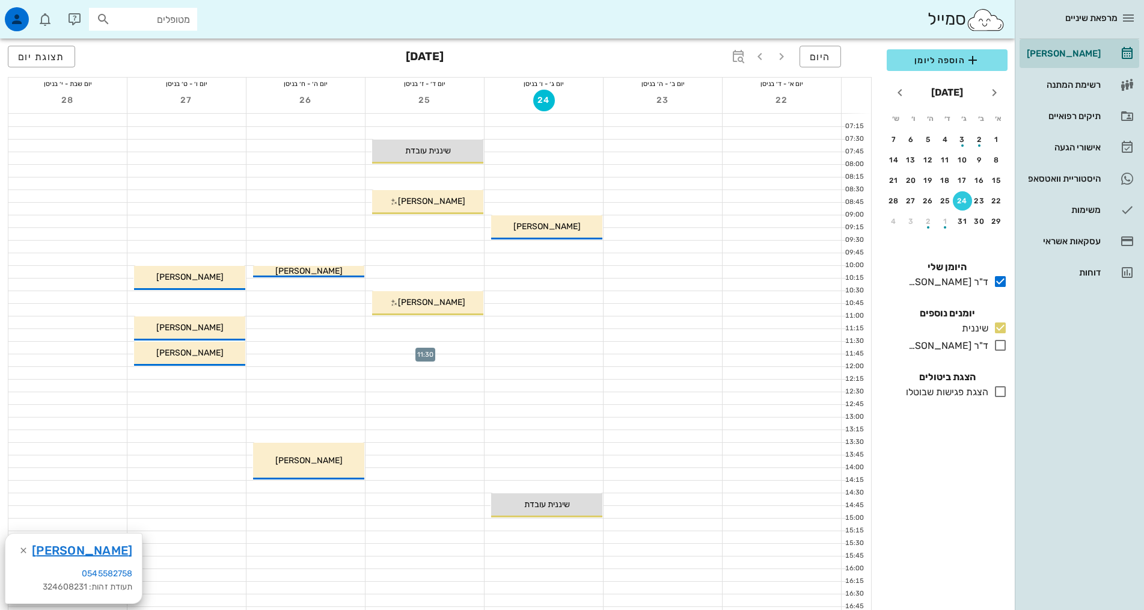
click at [434, 347] on div at bounding box center [425, 348] width 118 height 12
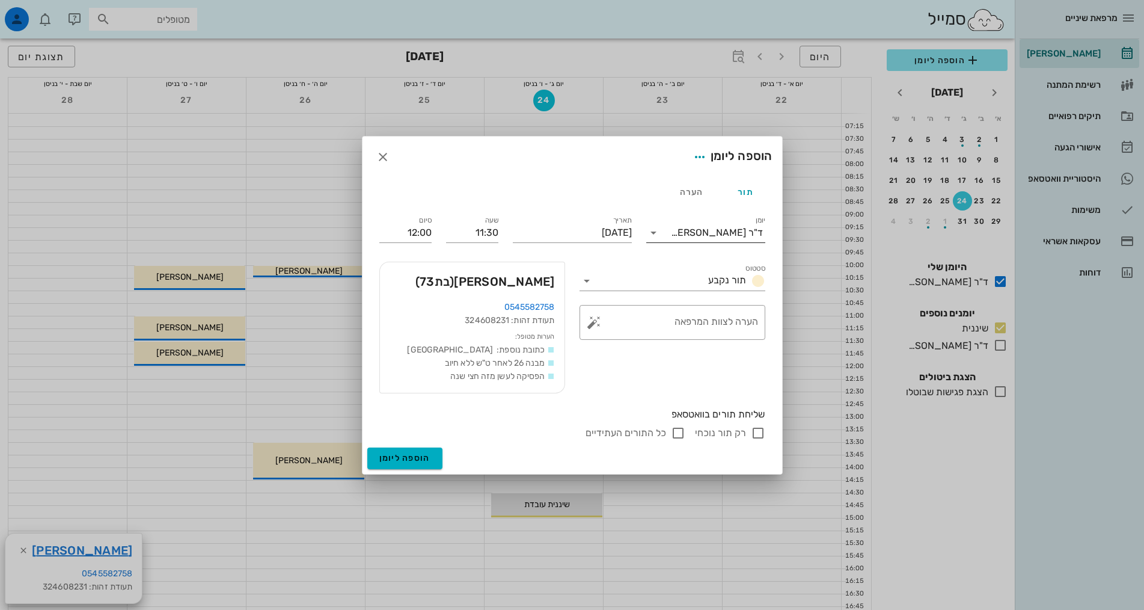
click at [753, 237] on div "ד"ר [PERSON_NAME]" at bounding box center [717, 232] width 92 height 11
click at [740, 271] on div "שיננית" at bounding box center [706, 270] width 100 height 11
click at [759, 431] on input "רק תור נוכחי" at bounding box center [758, 433] width 14 height 14
checkbox input "false"
click at [732, 319] on div "הערה לצוות המרפאה" at bounding box center [677, 322] width 162 height 35
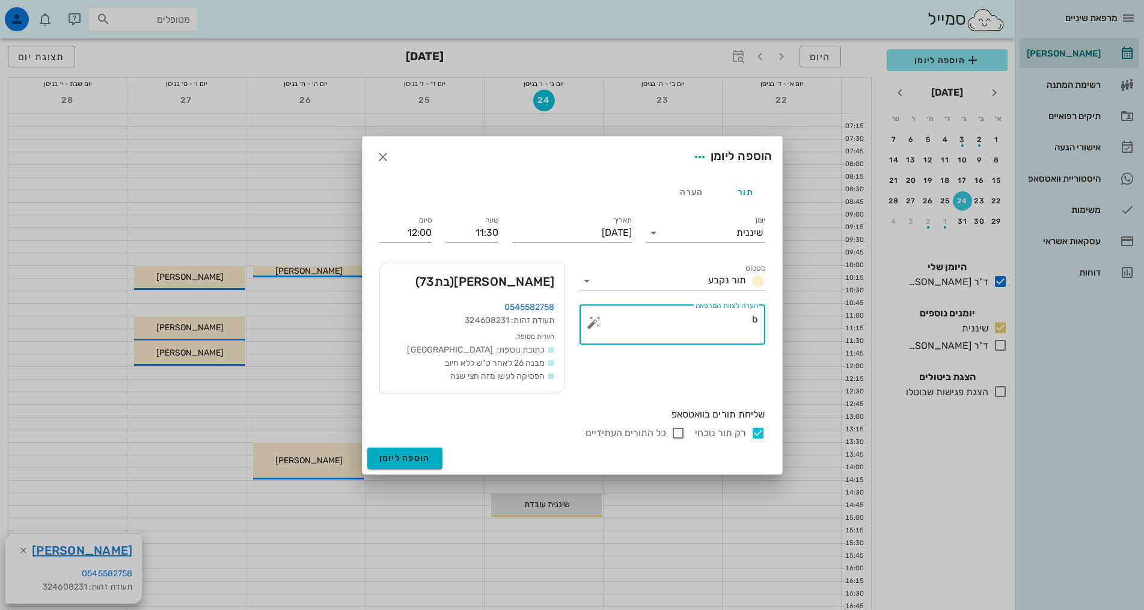
type textarea "b"
type textarea "נקבע לפני חצי שנה"
click at [420, 459] on span "הוספה ליומן" at bounding box center [404, 458] width 51 height 10
click at [420, 459] on div "הוספה ליומן" at bounding box center [573, 460] width 420 height 26
